Goal: Communication & Community: Answer question/provide support

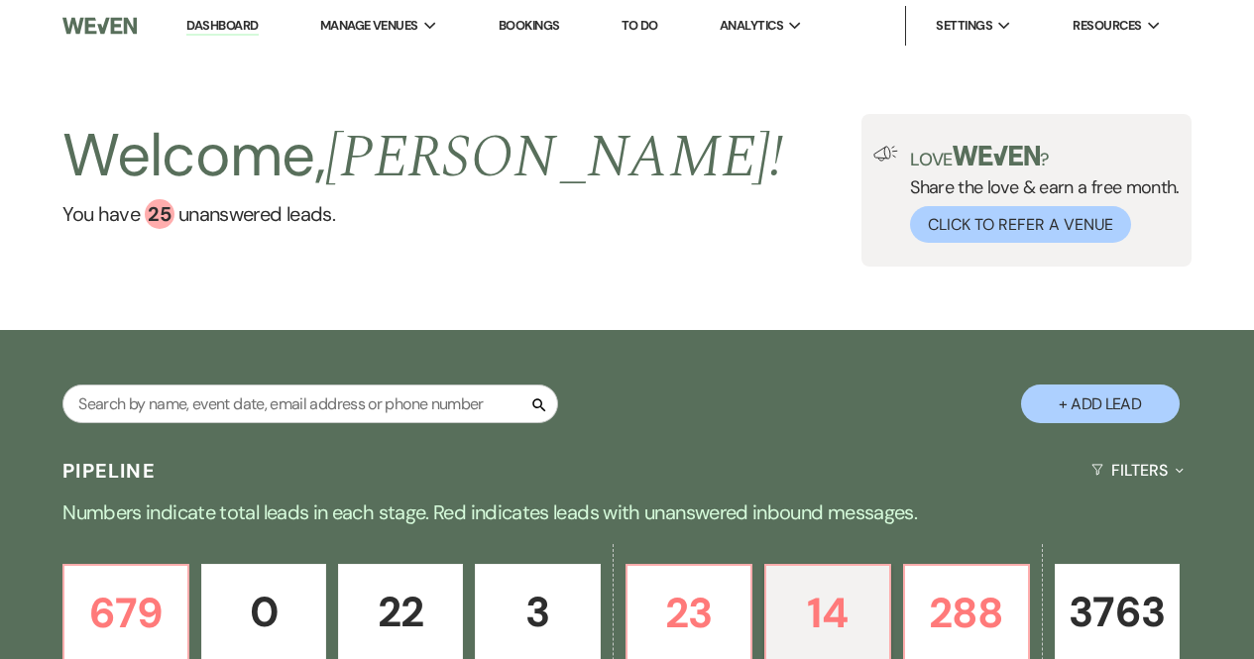
select select "6"
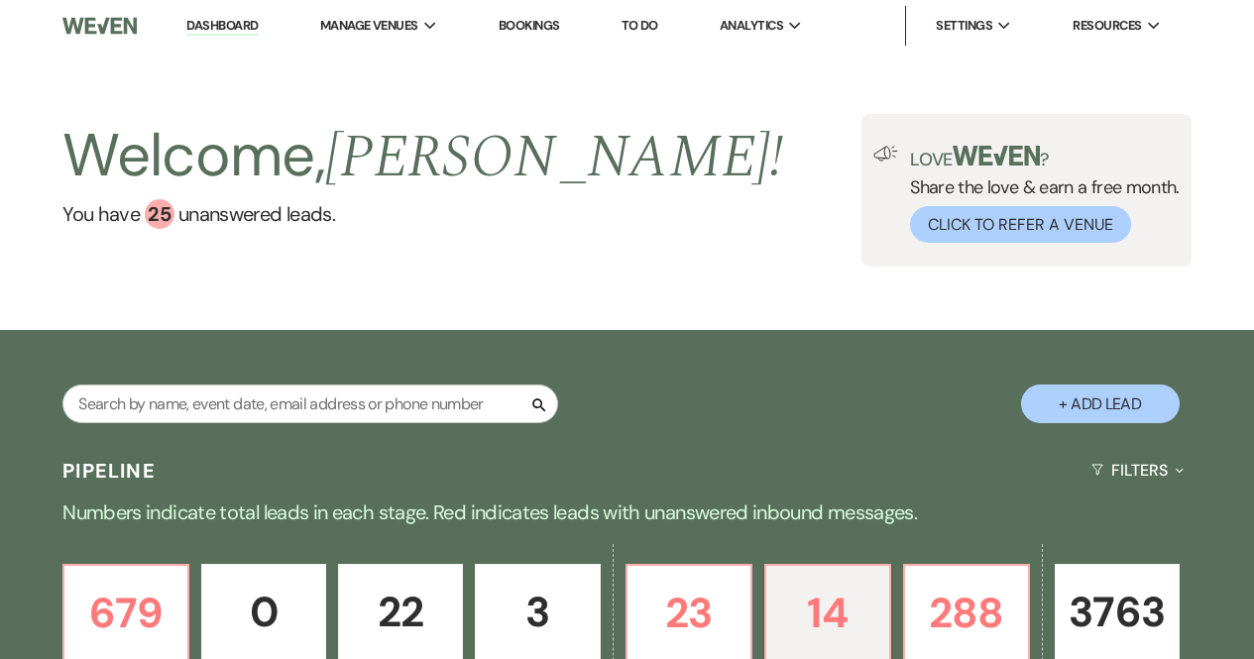
select select "6"
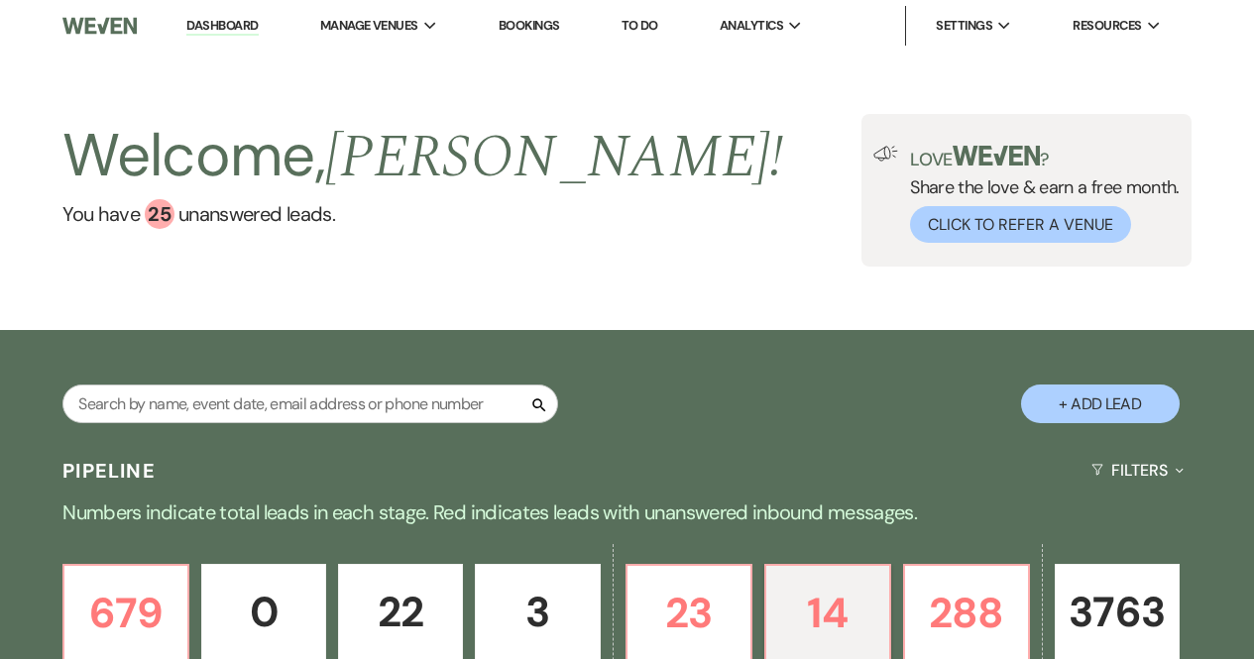
select select "6"
click at [198, 400] on input "text" at bounding box center [310, 404] width 496 height 39
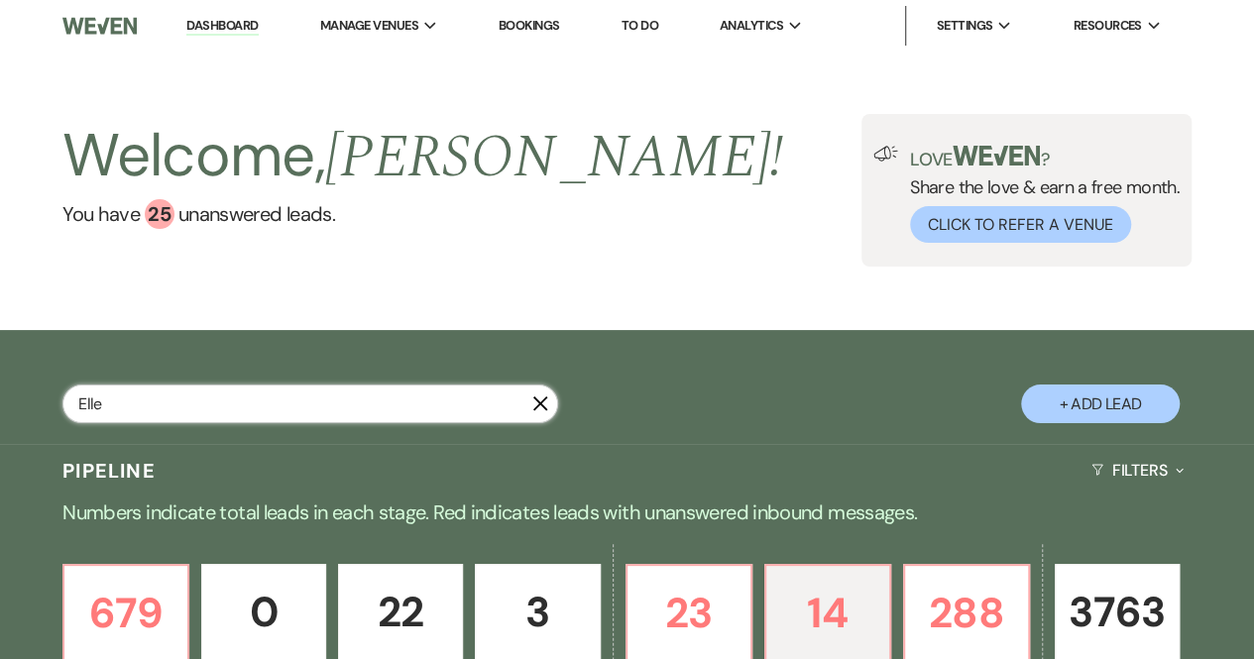
type input "[PERSON_NAME]"
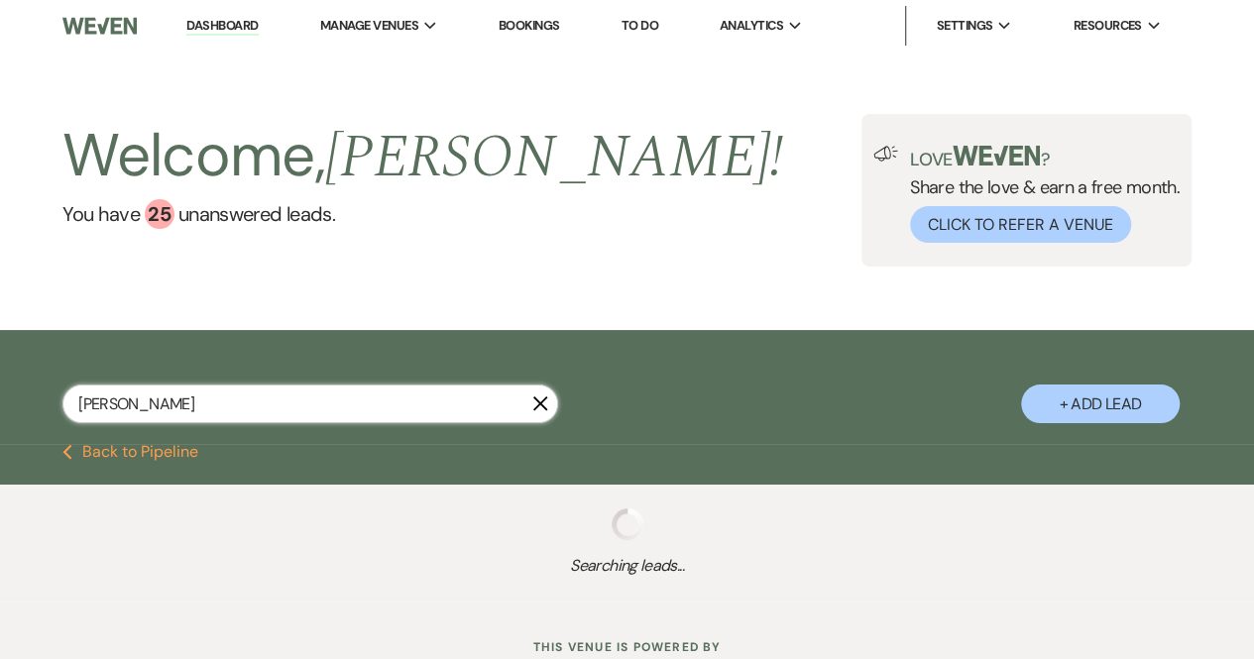
select select "8"
select select "5"
select select "8"
select select "5"
select select "8"
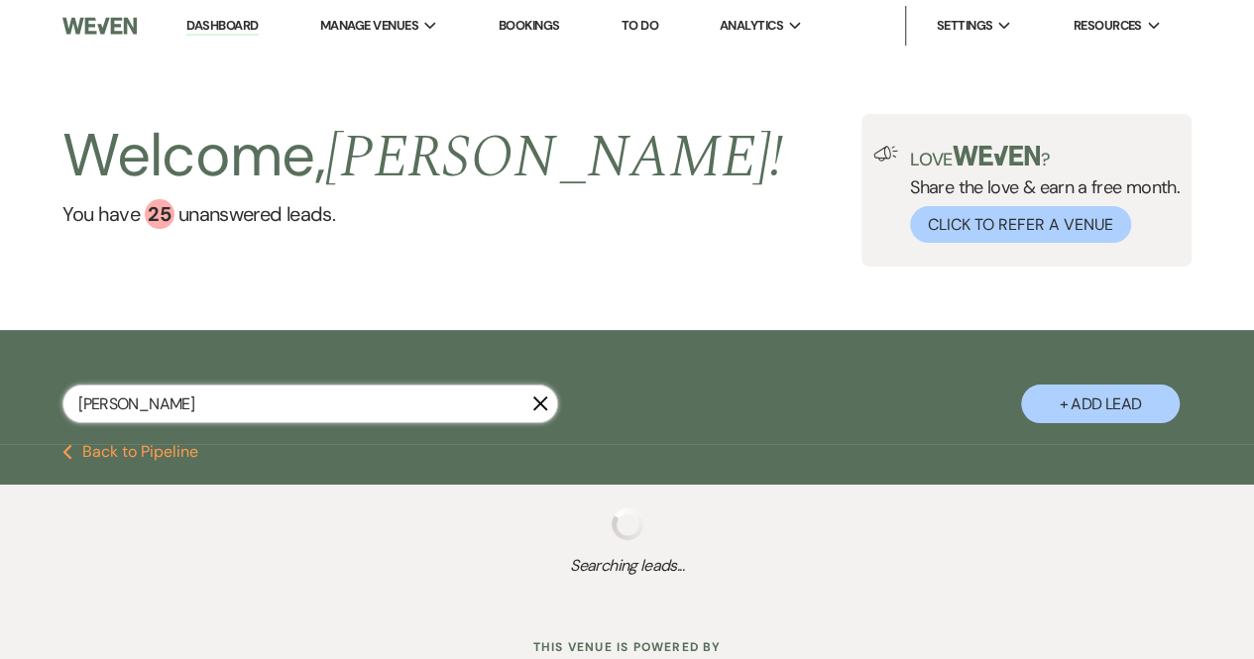
select select "5"
select select "8"
select select "5"
select select "8"
select select "5"
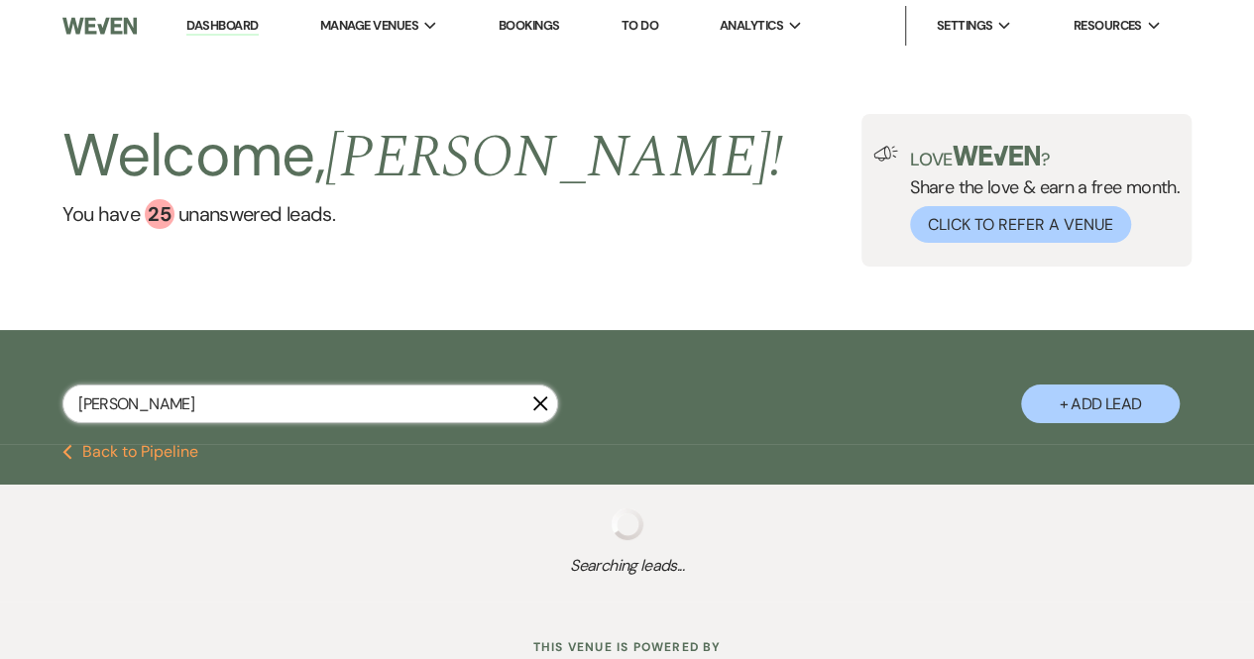
select select "8"
select select "6"
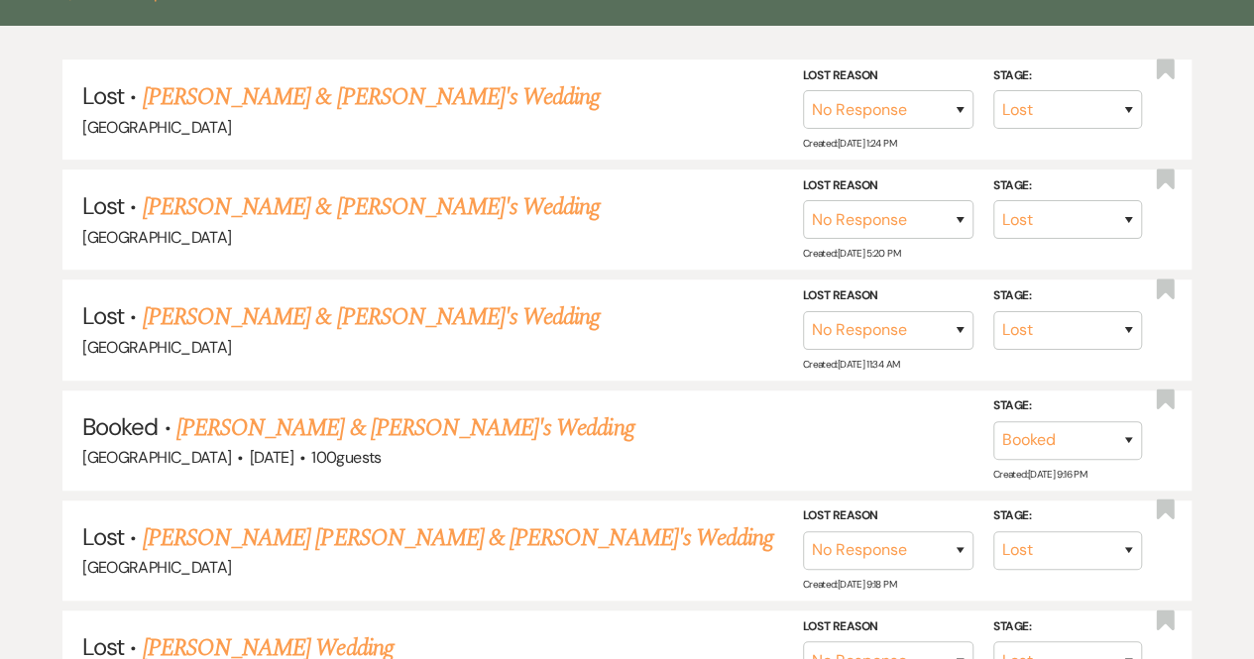
scroll to position [460, 0]
type input "[PERSON_NAME]"
click at [401, 357] on li "Lost · [PERSON_NAME] & [PERSON_NAME]'s Wedding Chimney Pond Farm Stage: Inquiry…" at bounding box center [626, 329] width 1129 height 100
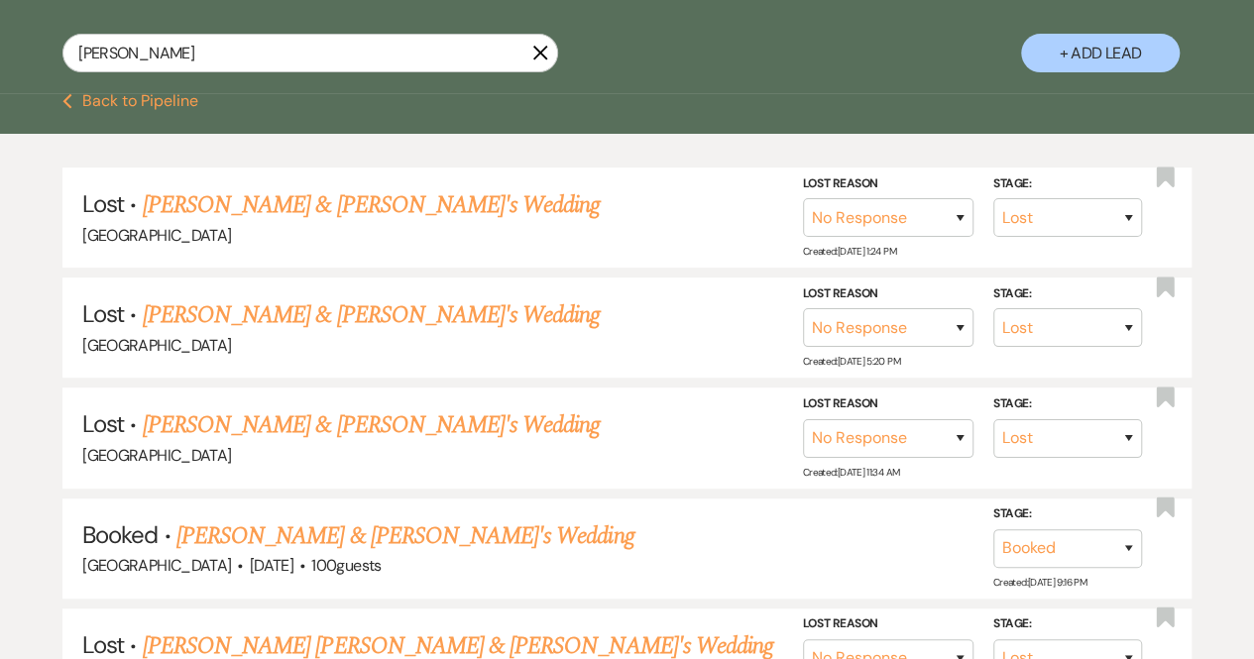
scroll to position [350, 0]
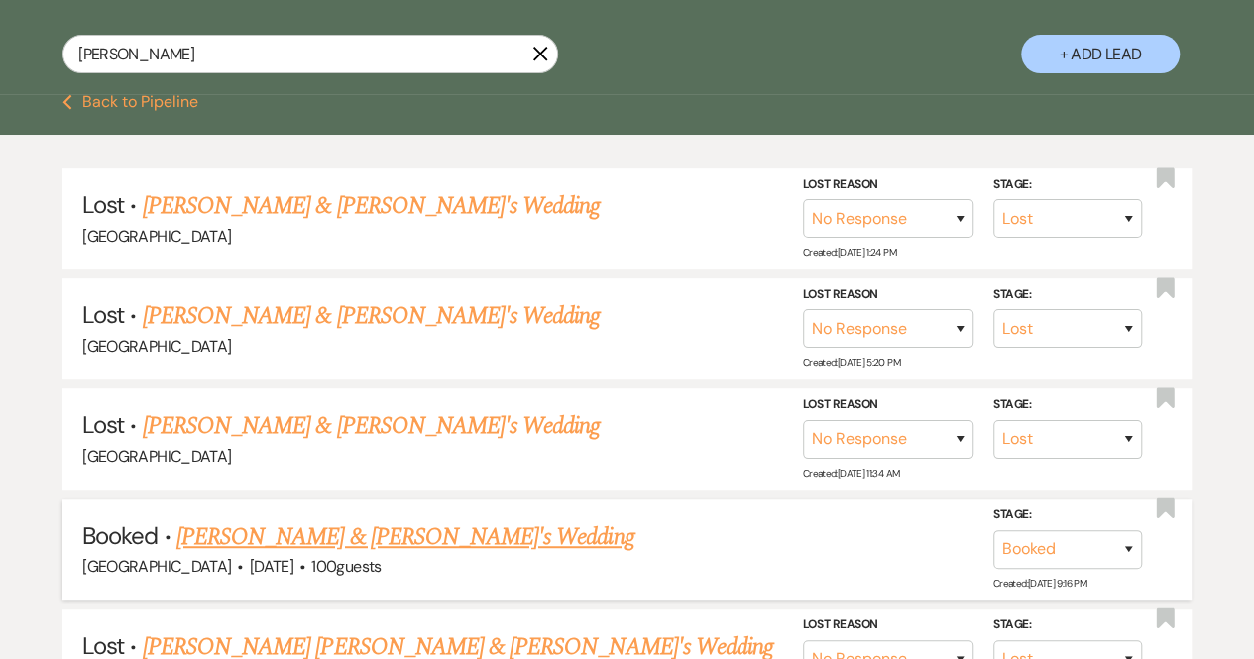
click at [351, 530] on link "[PERSON_NAME] & [PERSON_NAME]'s Wedding" at bounding box center [405, 537] width 458 height 36
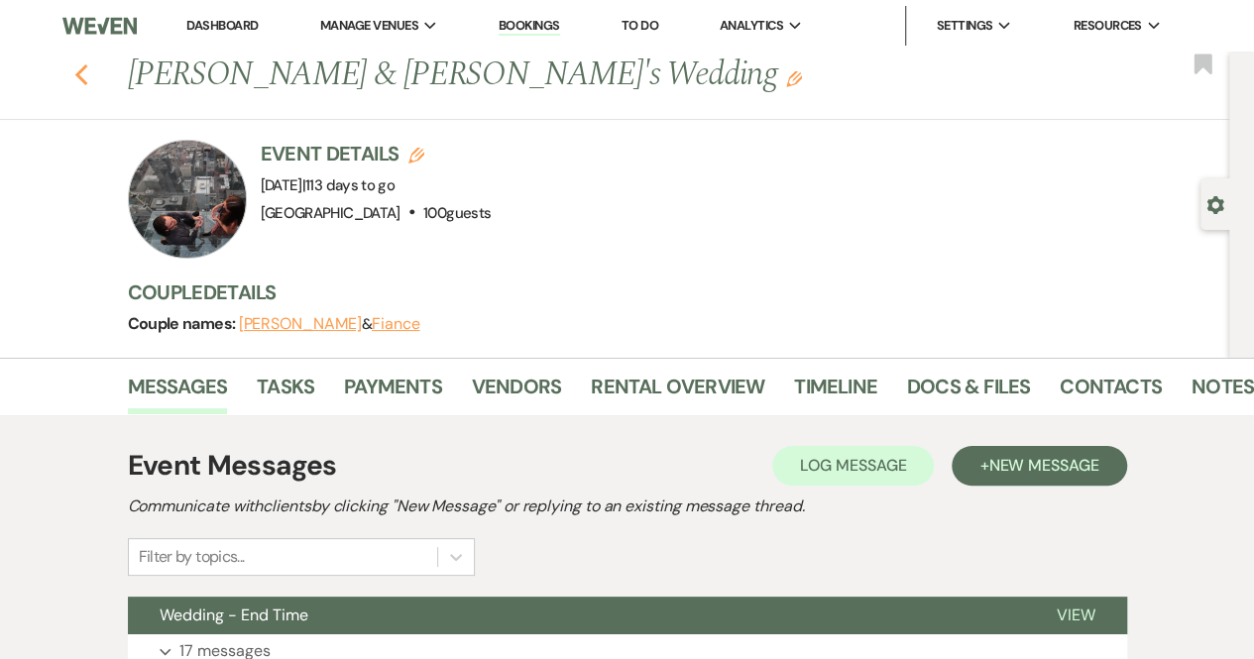
click at [87, 68] on use "button" at bounding box center [80, 75] width 13 height 22
select select "8"
select select "5"
select select "8"
select select "5"
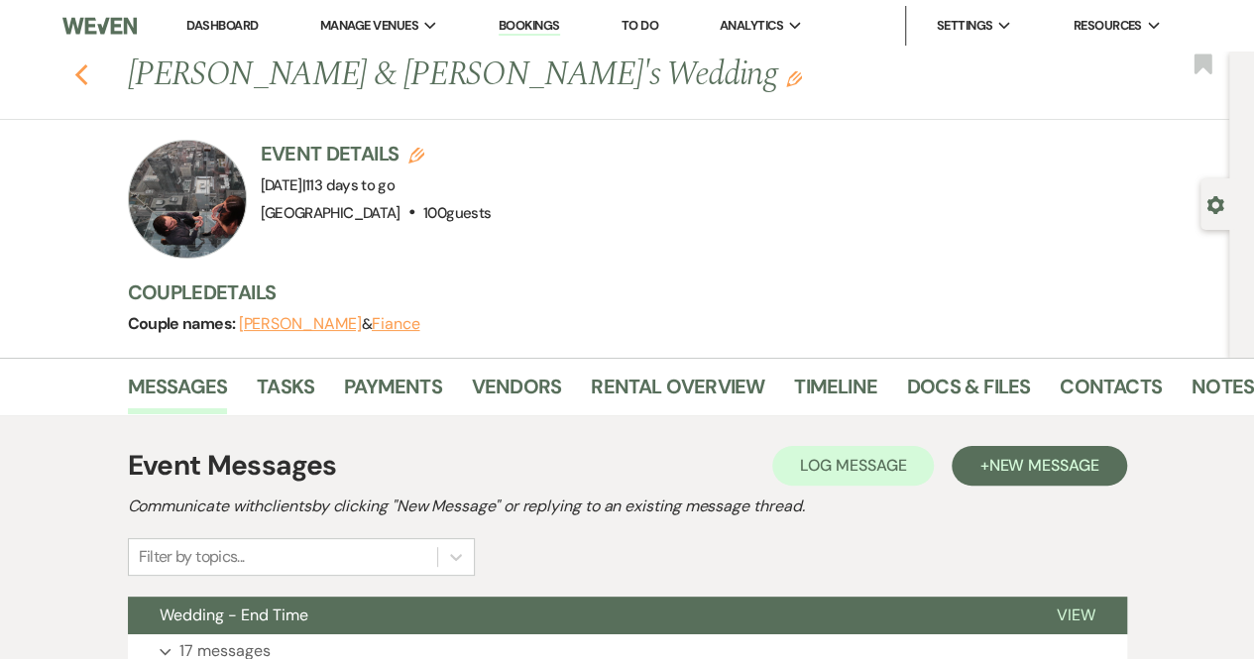
select select "8"
select select "5"
select select "8"
select select "5"
select select "8"
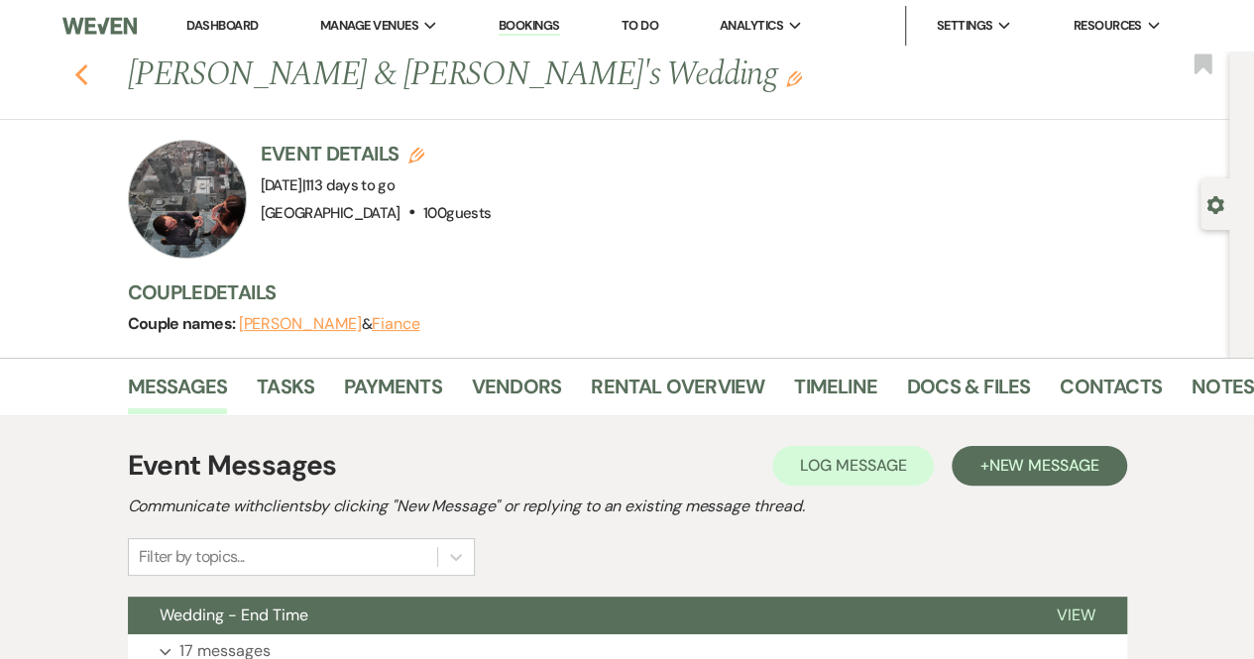
select select "5"
select select "8"
select select "6"
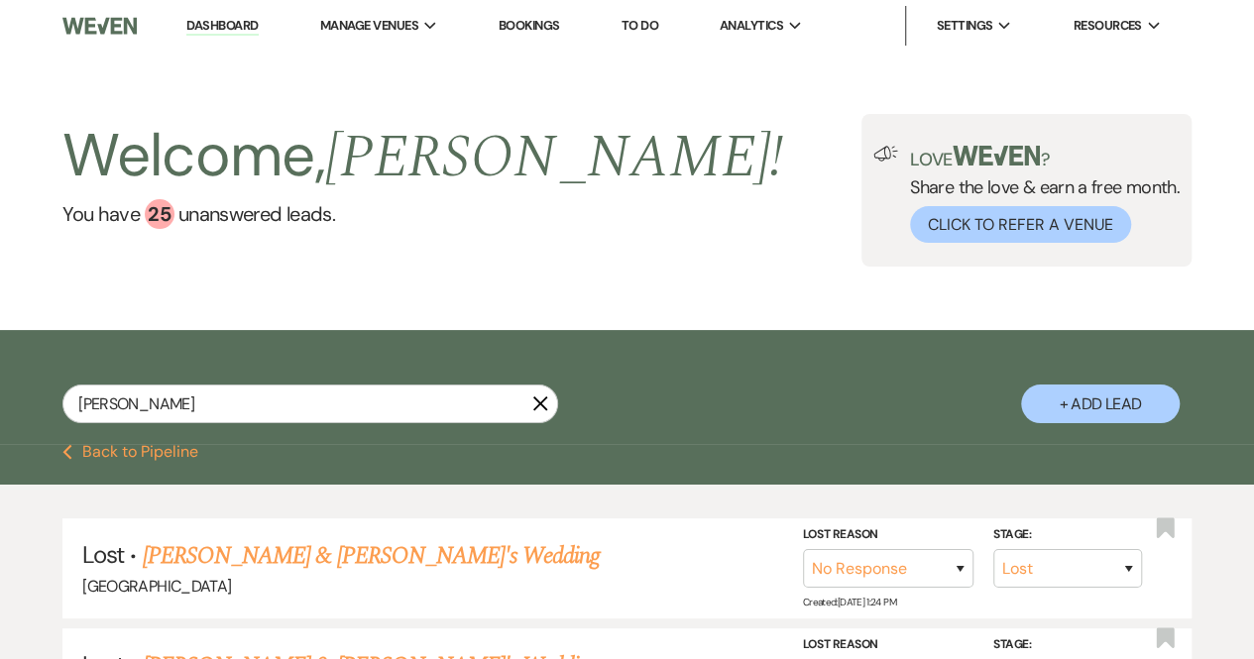
click at [549, 20] on link "Bookings" at bounding box center [529, 25] width 61 height 17
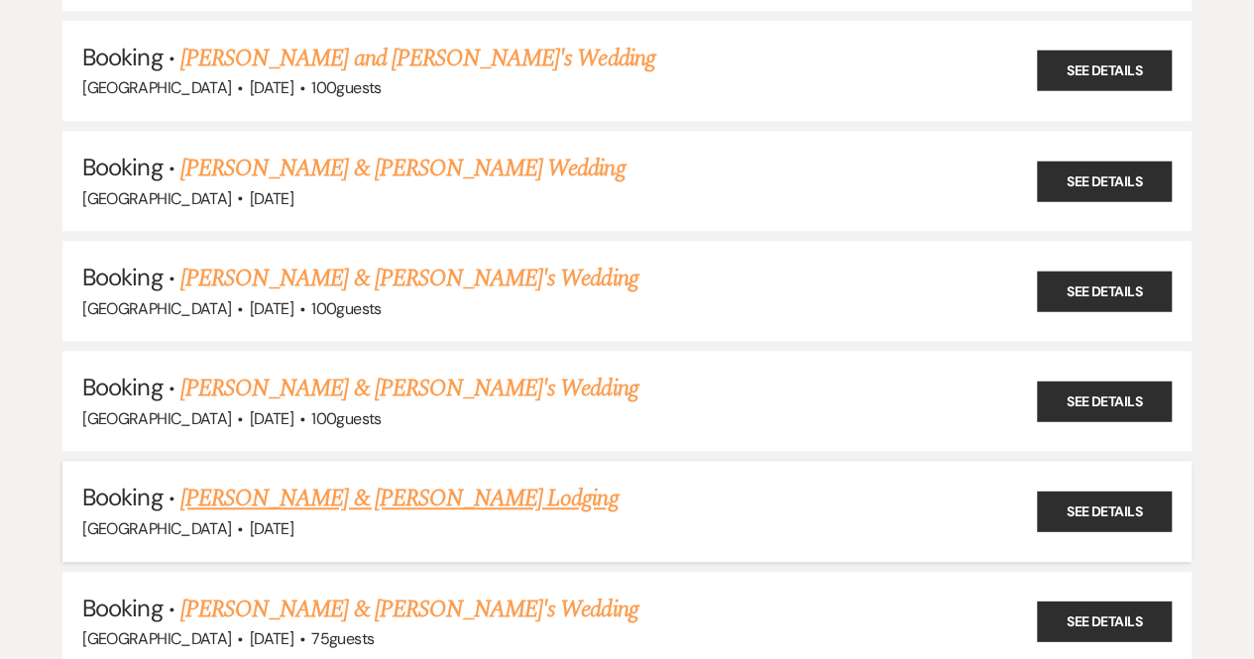
scroll to position [4412, 0]
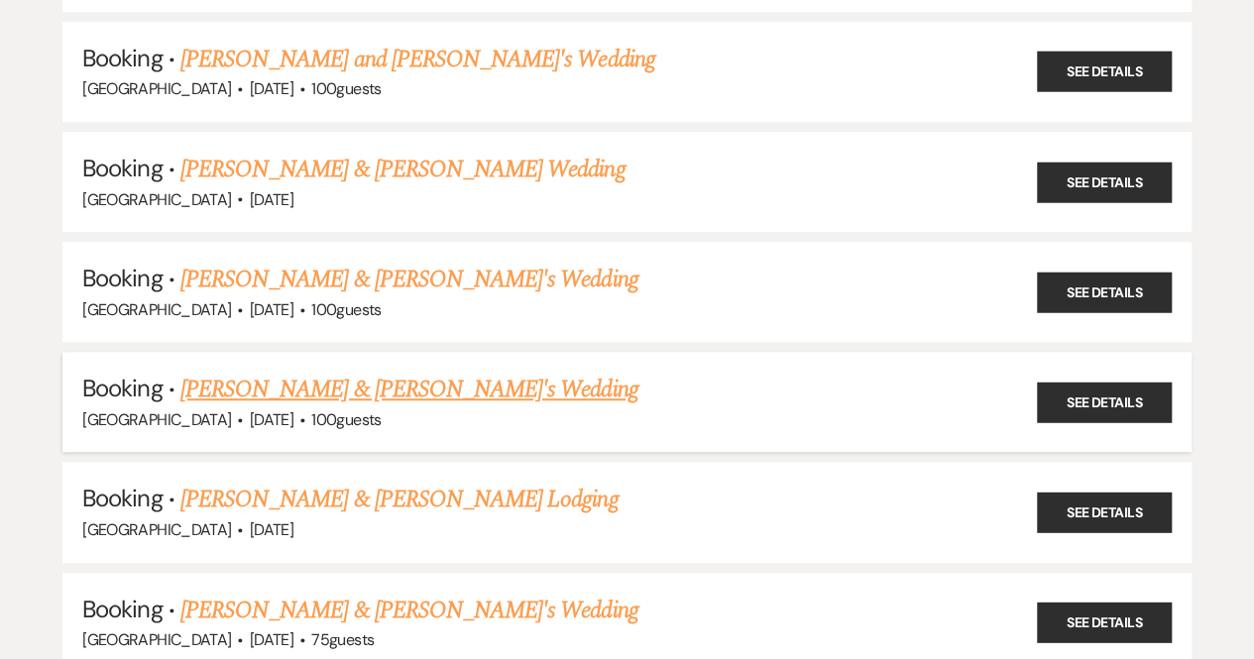
click at [381, 372] on link "[PERSON_NAME] & [PERSON_NAME]'s Wedding" at bounding box center [409, 390] width 458 height 36
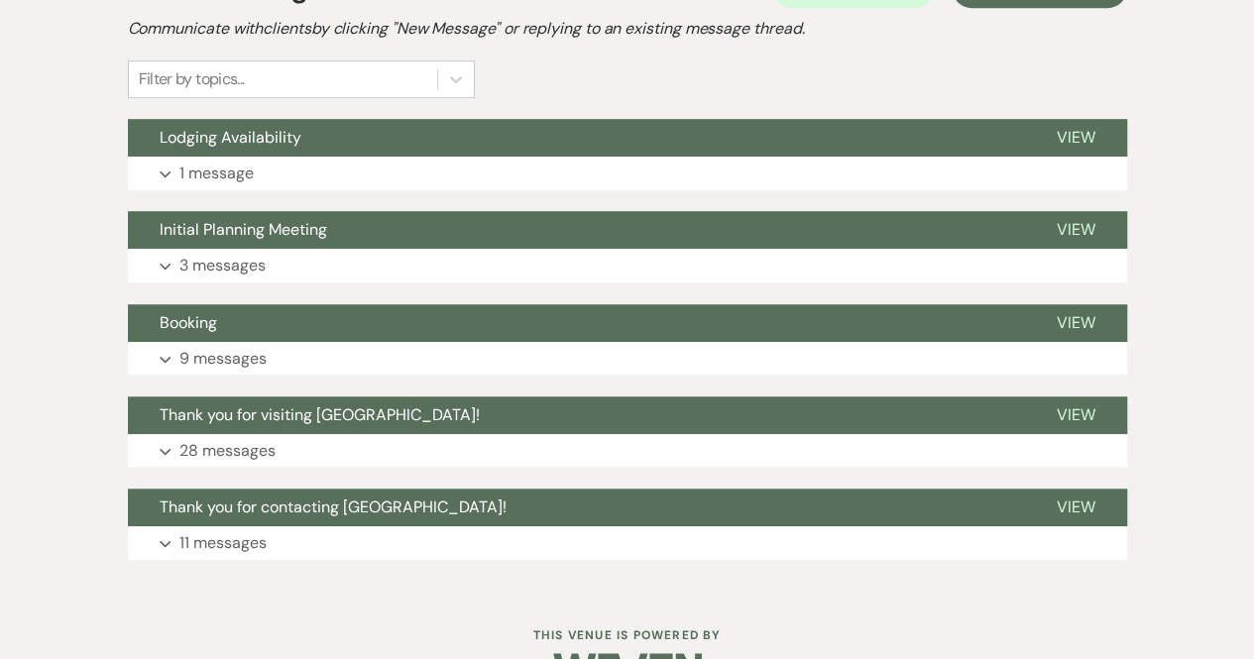
scroll to position [589, 0]
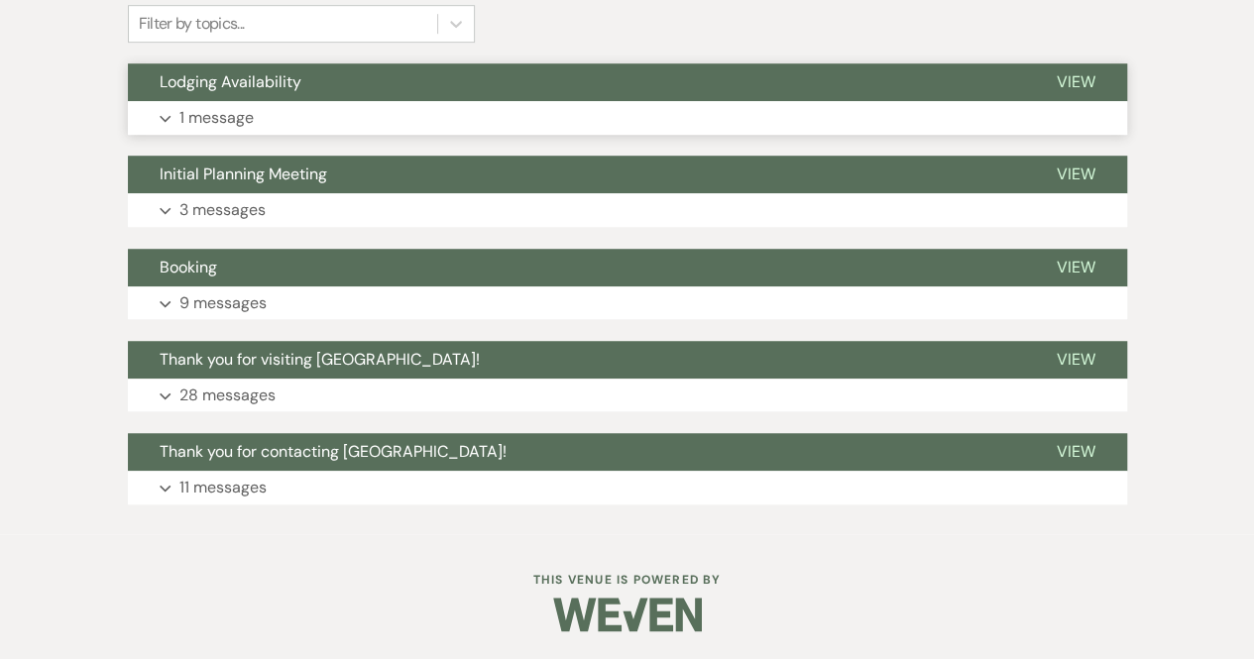
click at [252, 112] on p "1 message" at bounding box center [216, 118] width 74 height 26
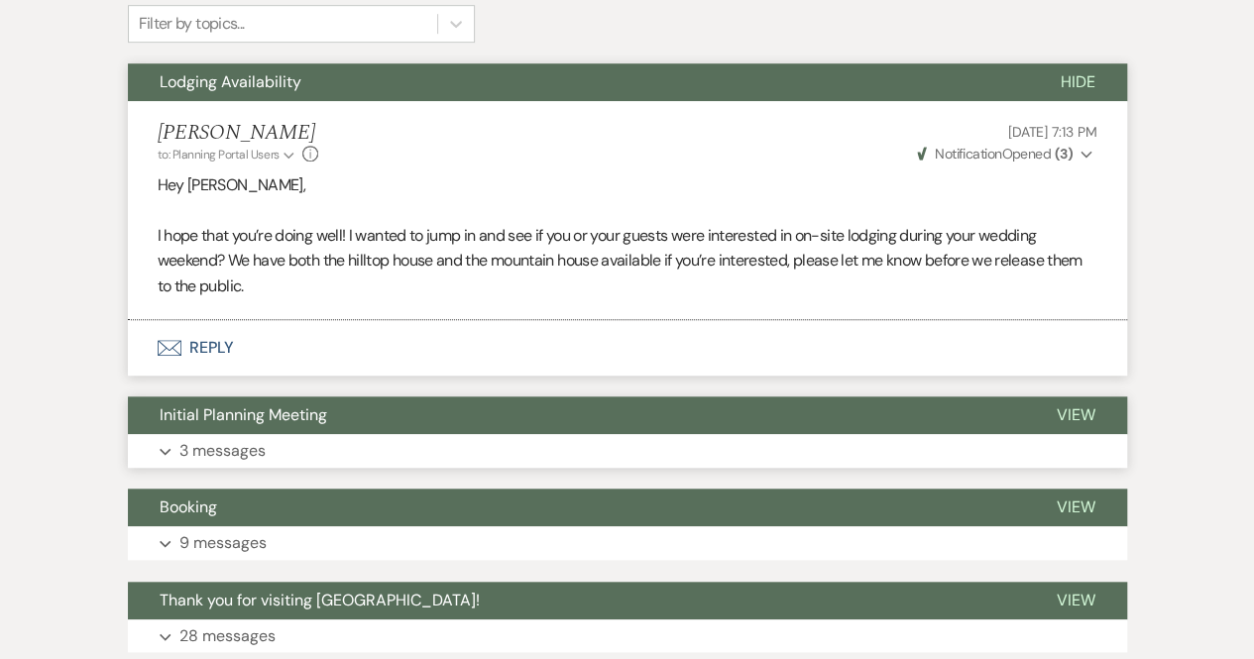
click at [260, 454] on p "3 messages" at bounding box center [222, 451] width 86 height 26
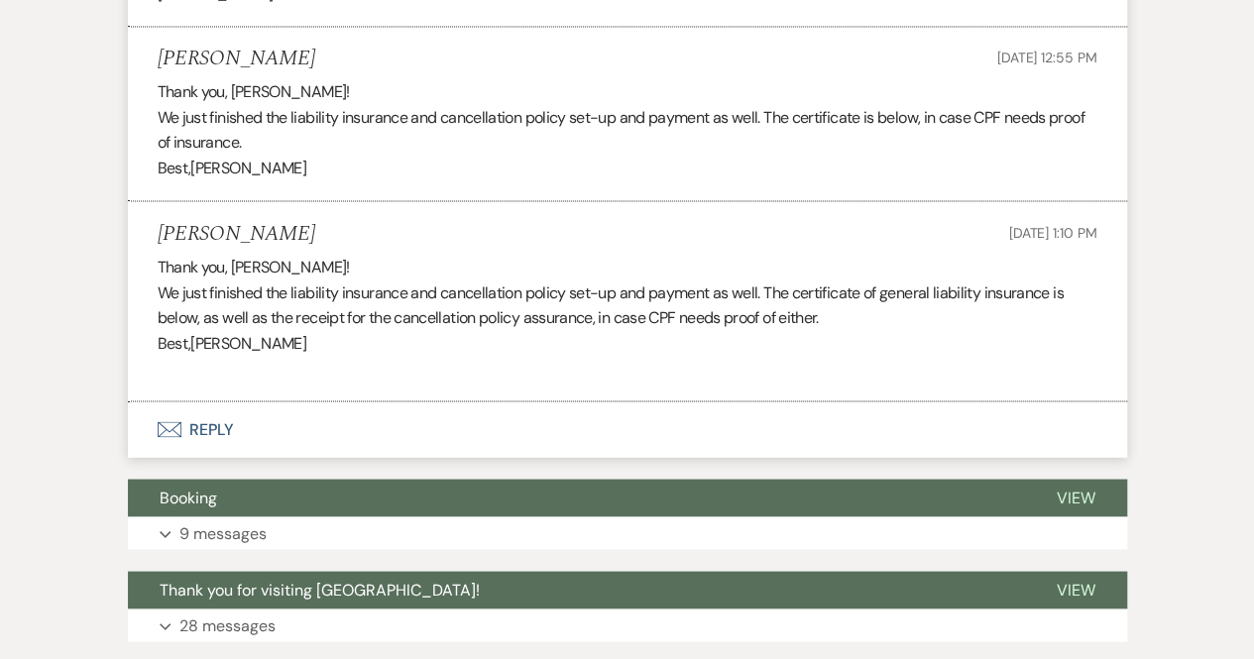
scroll to position [1672, 0]
click at [238, 530] on p "9 messages" at bounding box center [222, 533] width 87 height 26
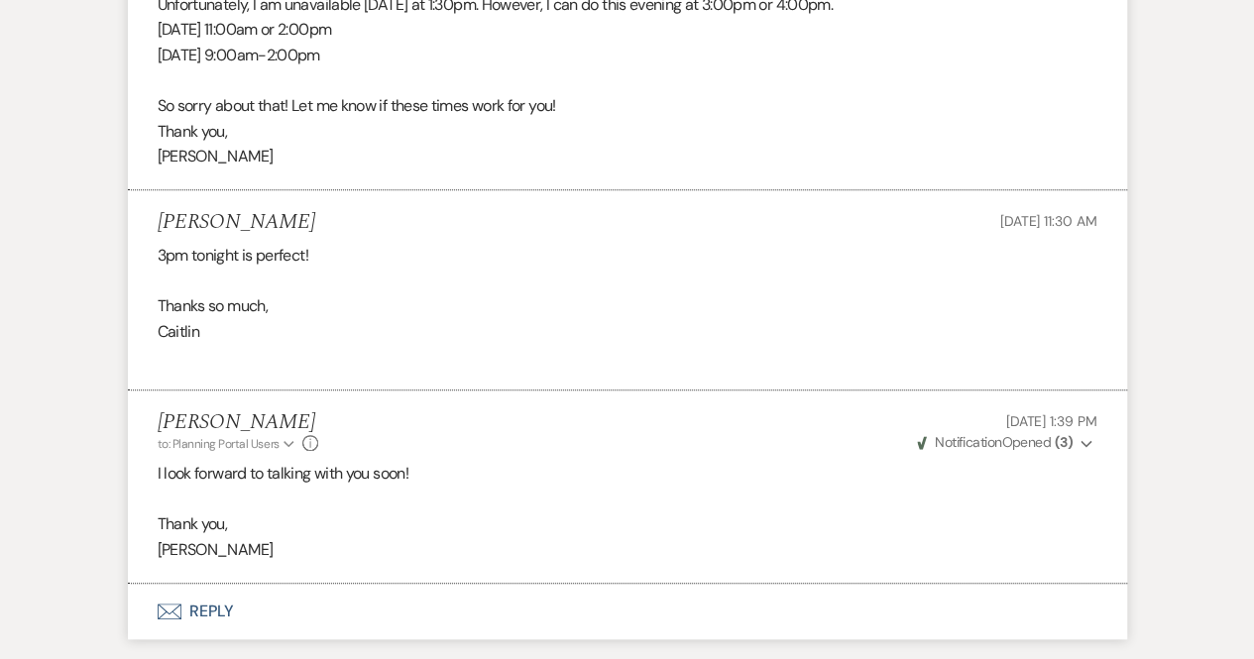
scroll to position [4716, 0]
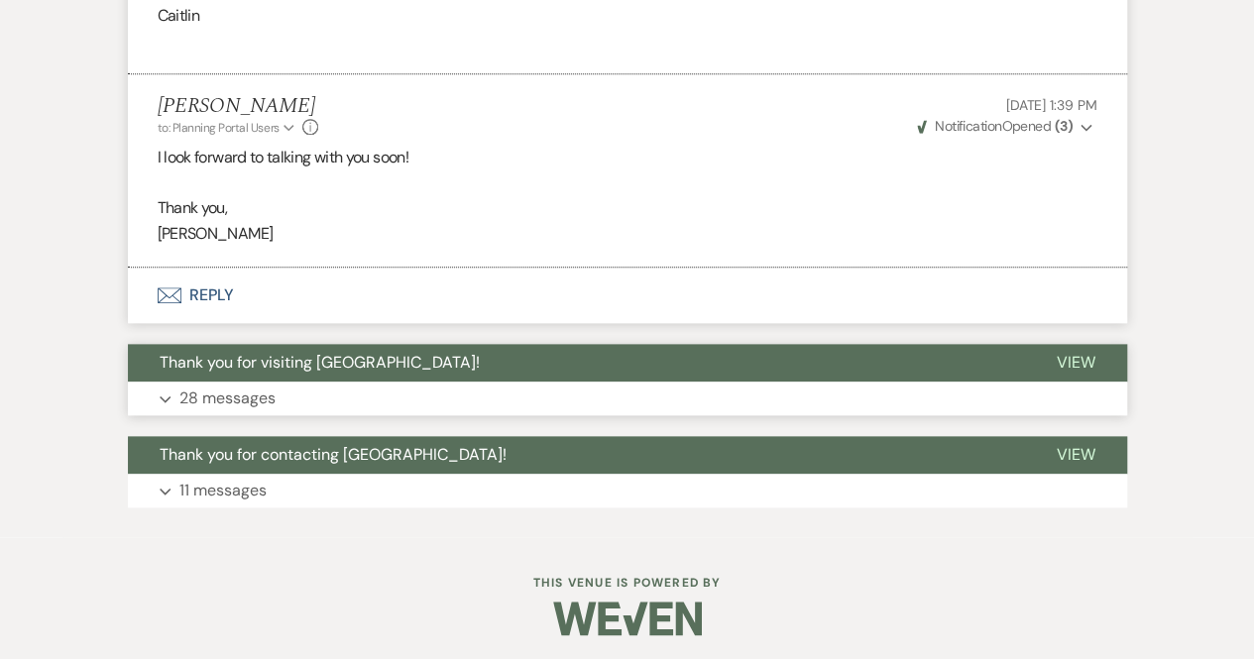
click at [210, 391] on p "28 messages" at bounding box center [227, 399] width 96 height 26
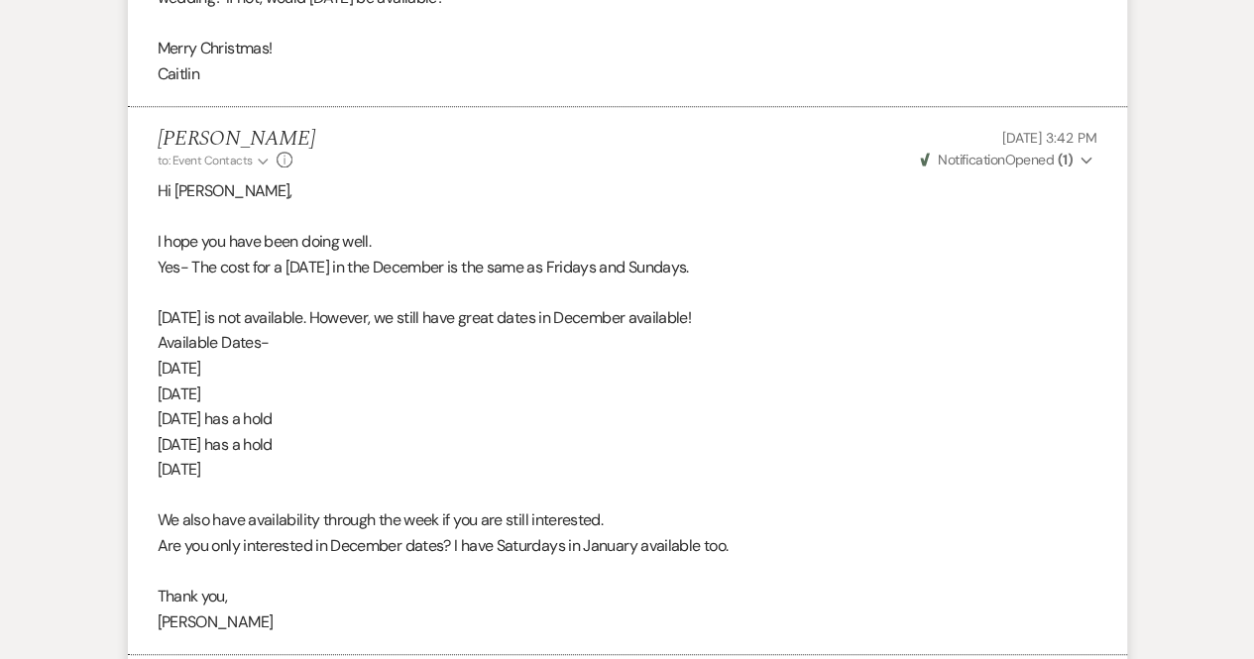
scroll to position [8143, 0]
click at [210, 391] on p "[DATE]" at bounding box center [628, 394] width 940 height 26
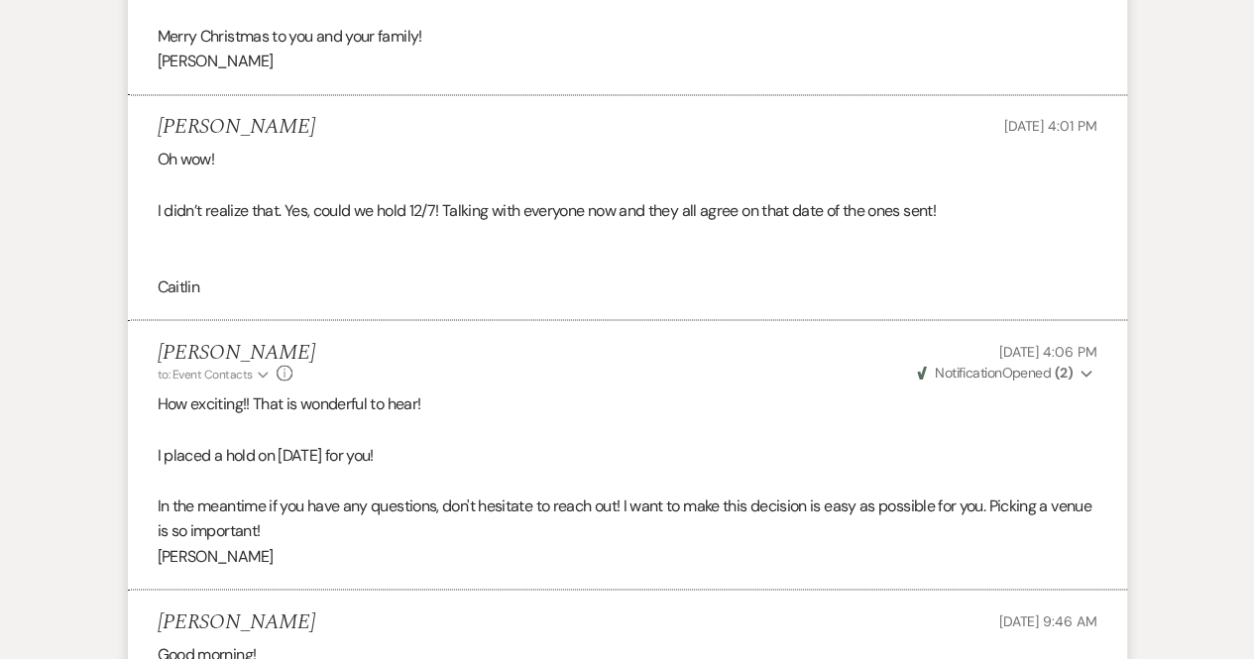
click at [210, 391] on p "How exciting!! That is wonderful to hear!" at bounding box center [628, 404] width 940 height 26
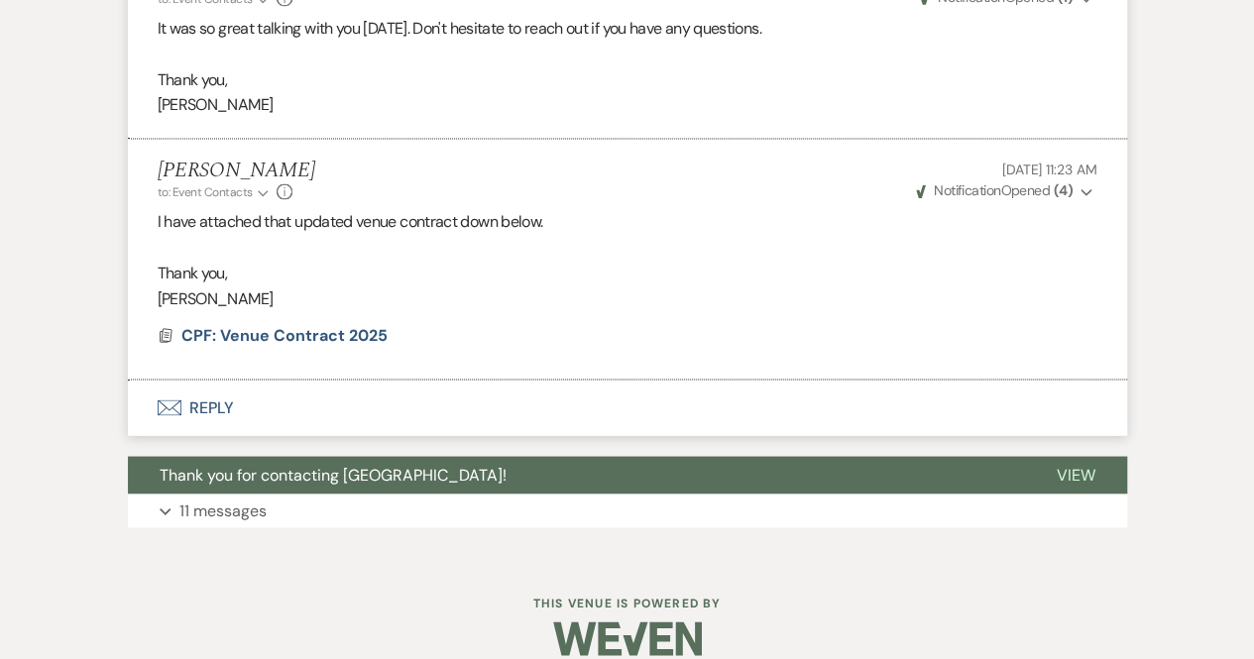
scroll to position [12899, 0]
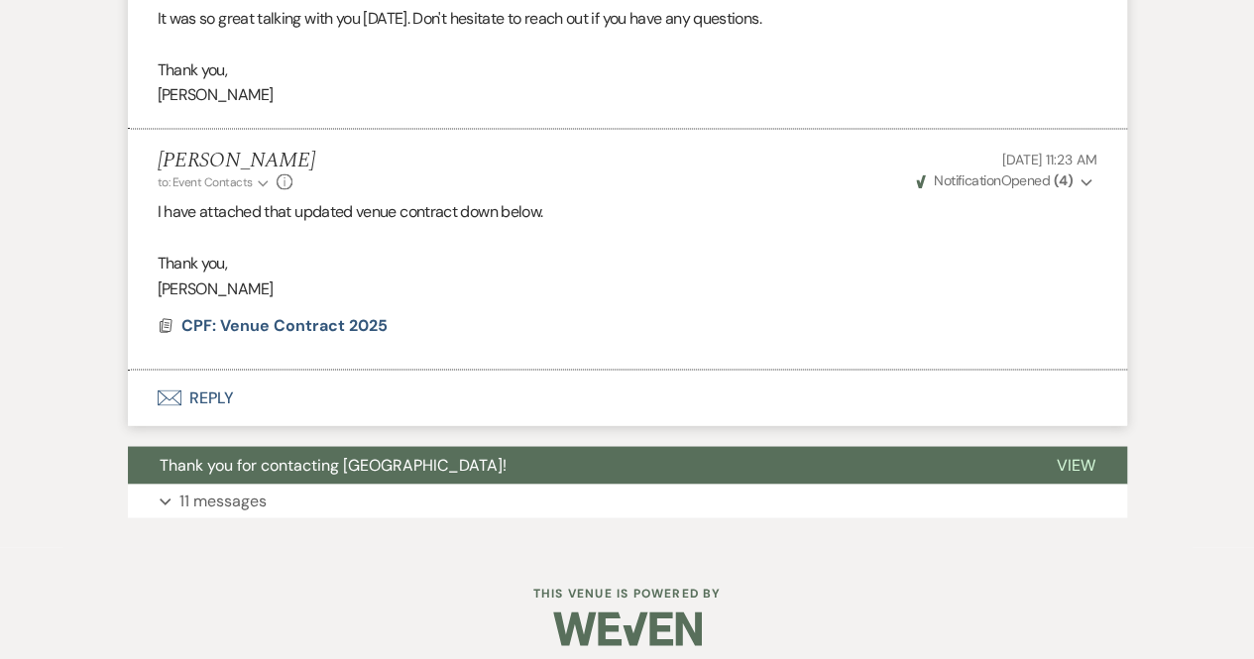
click at [217, 380] on button "Envelope Reply" at bounding box center [627, 398] width 999 height 56
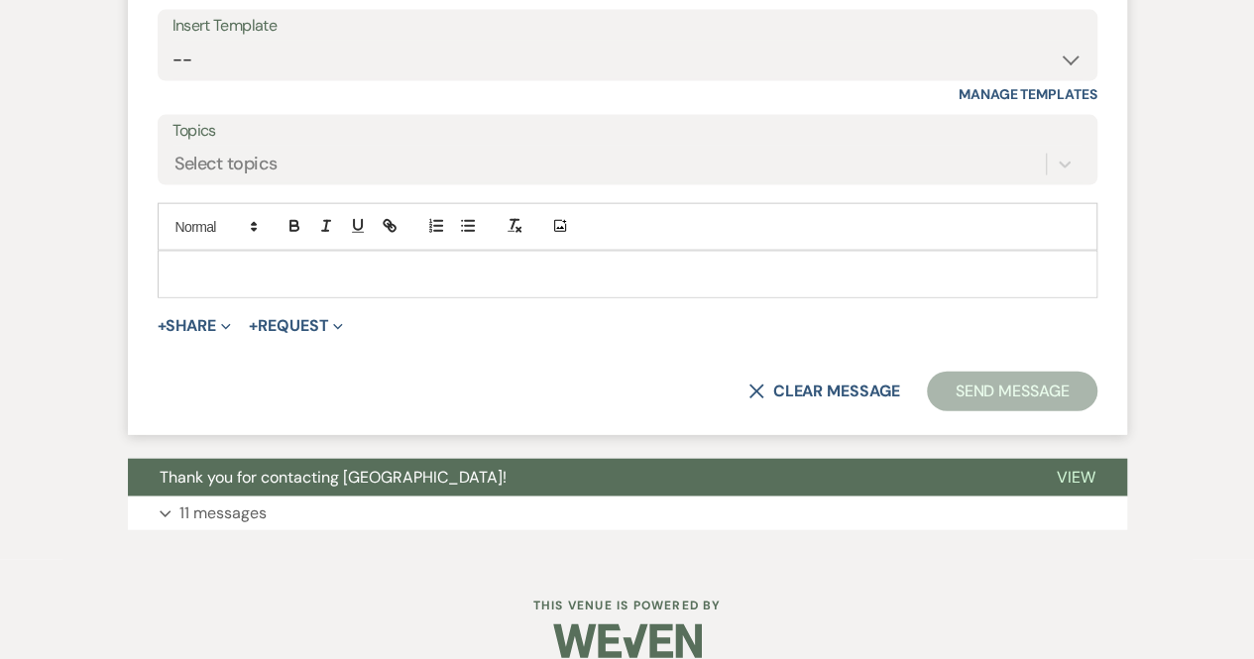
scroll to position [13432, 0]
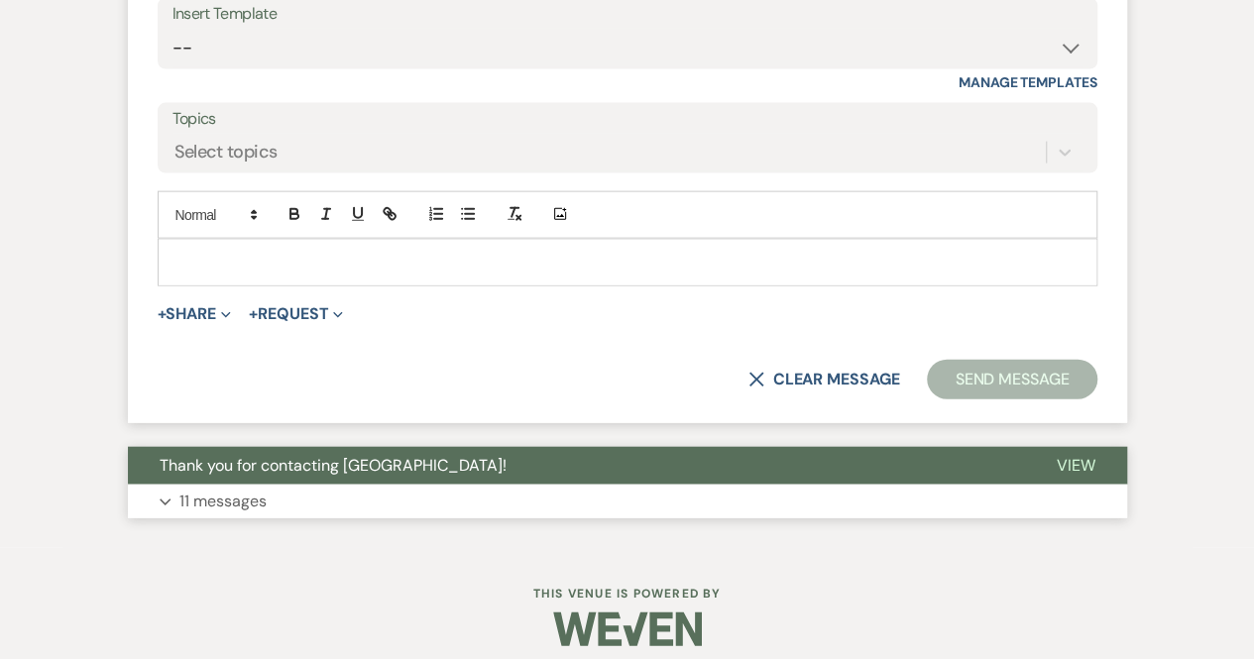
click at [222, 489] on p "11 messages" at bounding box center [222, 502] width 87 height 26
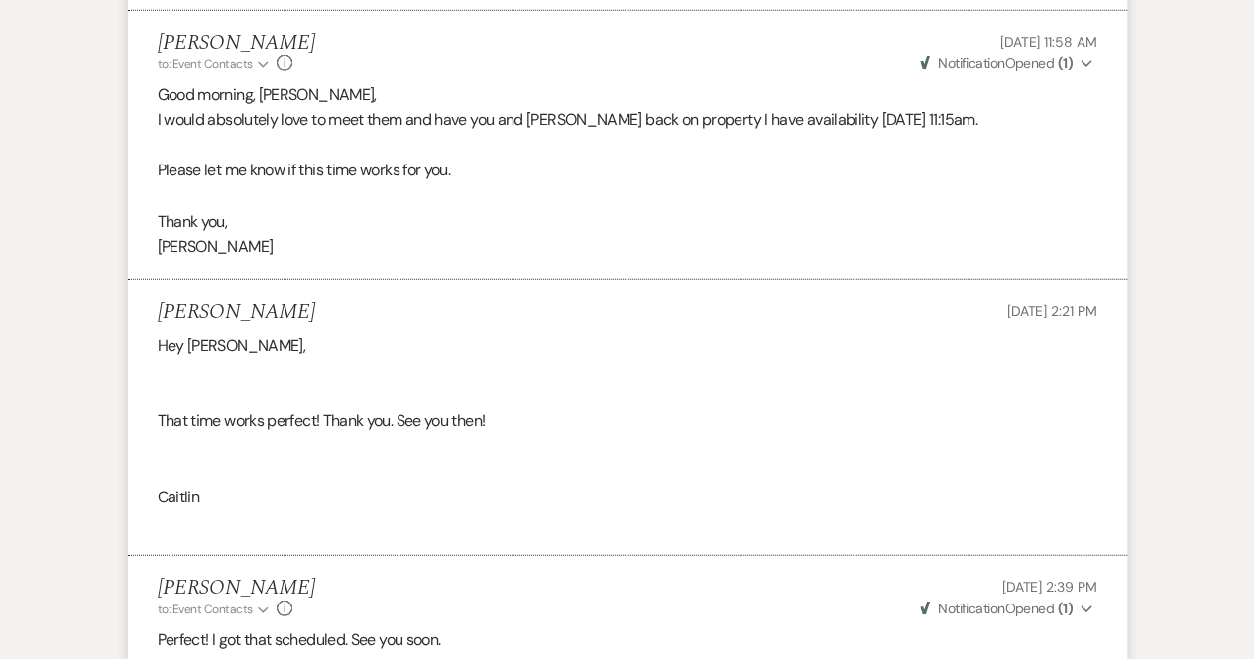
scroll to position [10077, 0]
